Goal: Transaction & Acquisition: Subscribe to service/newsletter

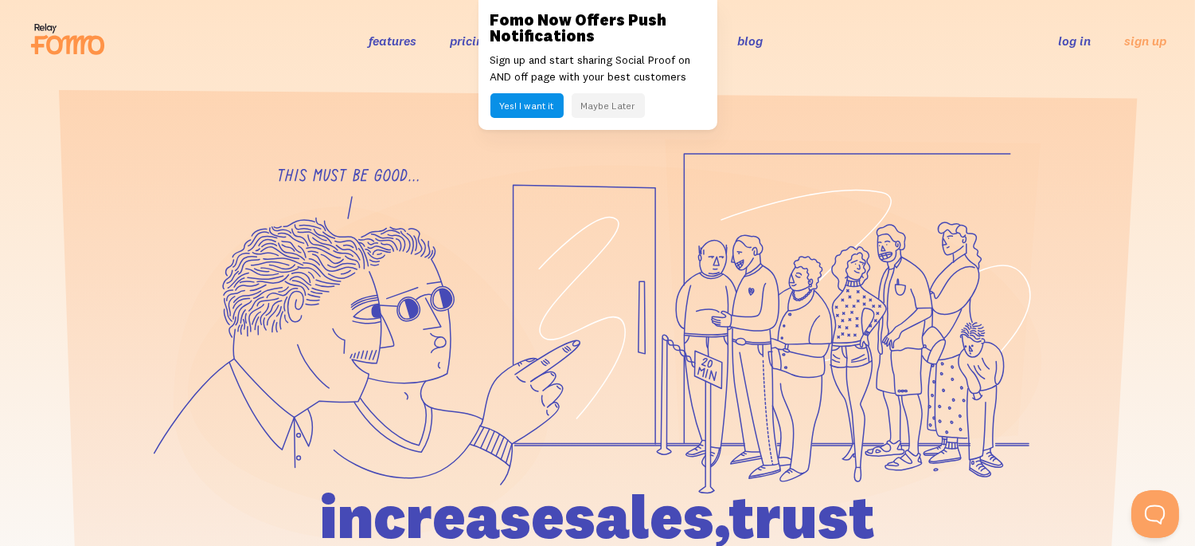
click at [603, 100] on button "Maybe Later" at bounding box center [608, 105] width 73 height 25
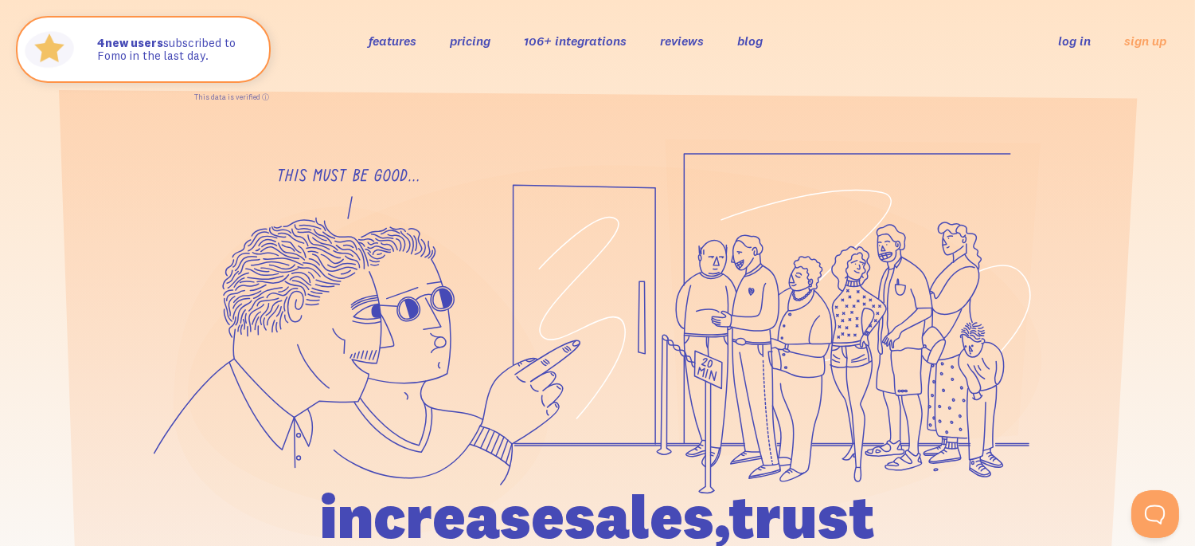
click at [470, 43] on link "pricing" at bounding box center [470, 41] width 41 height 16
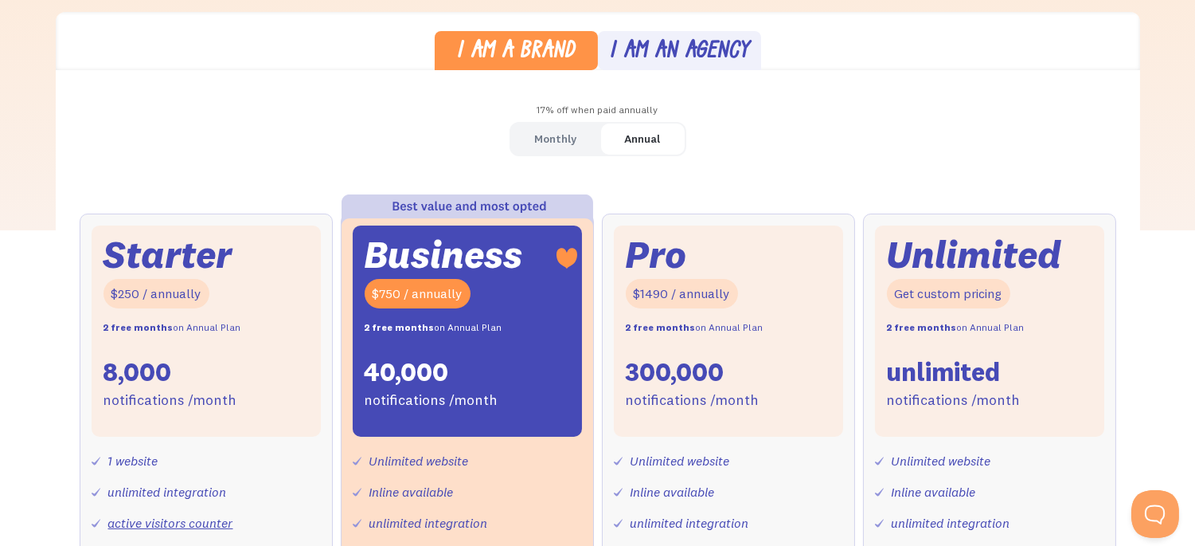
scroll to position [530, 0]
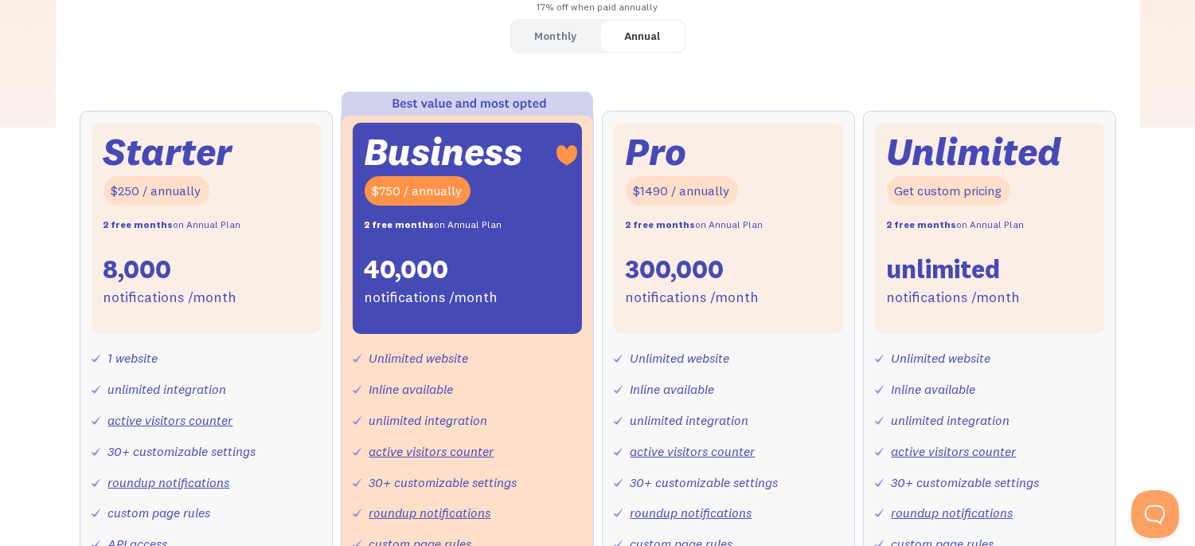
click at [561, 38] on div "Monthly" at bounding box center [556, 36] width 42 height 23
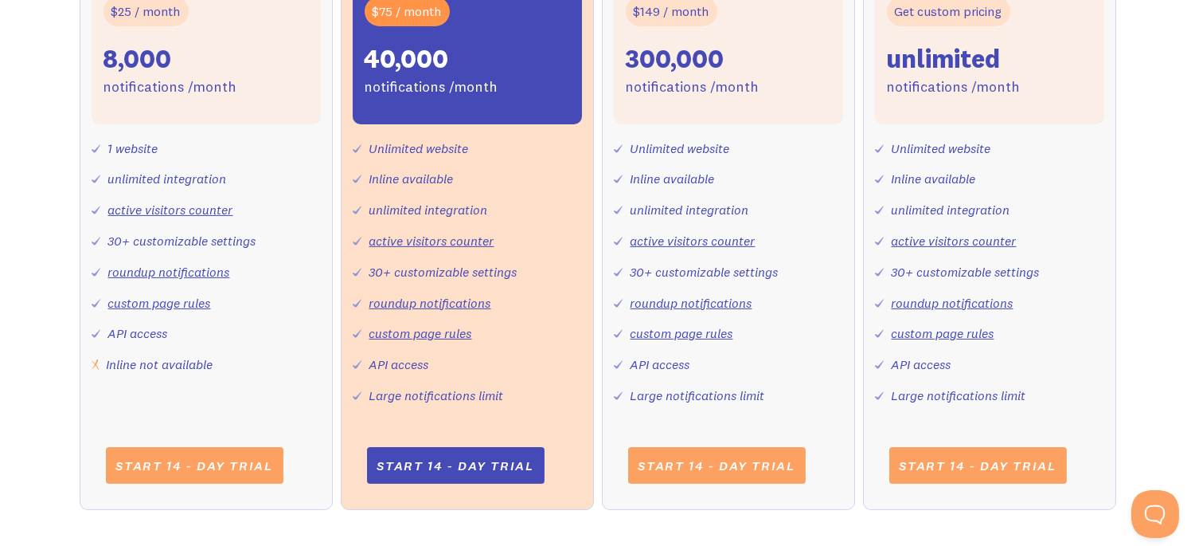
scroll to position [707, 0]
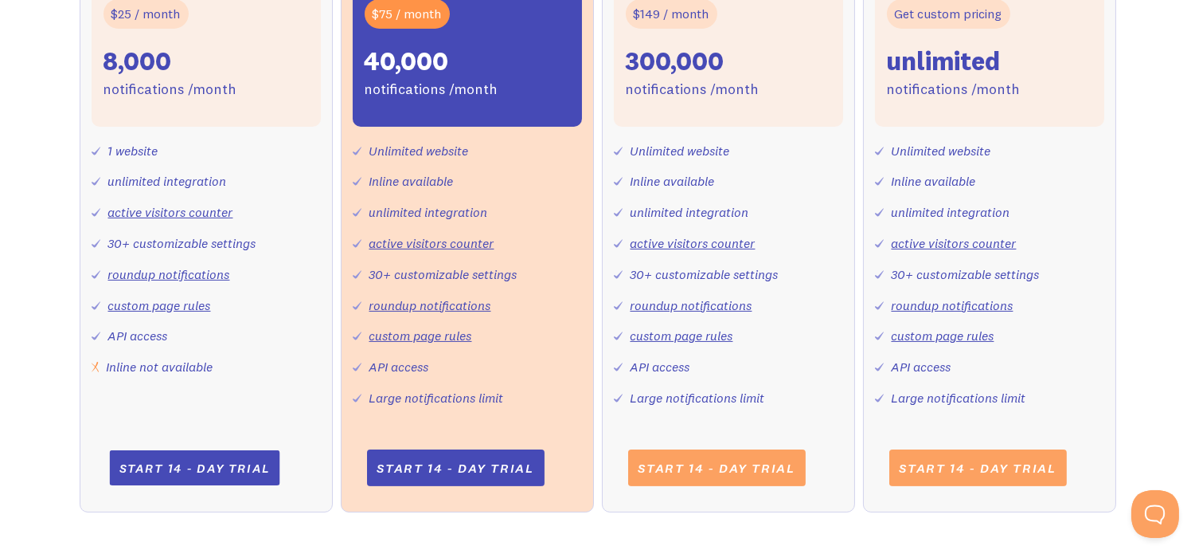
click at [194, 465] on link "Start 14 - day trial" at bounding box center [194, 467] width 170 height 35
